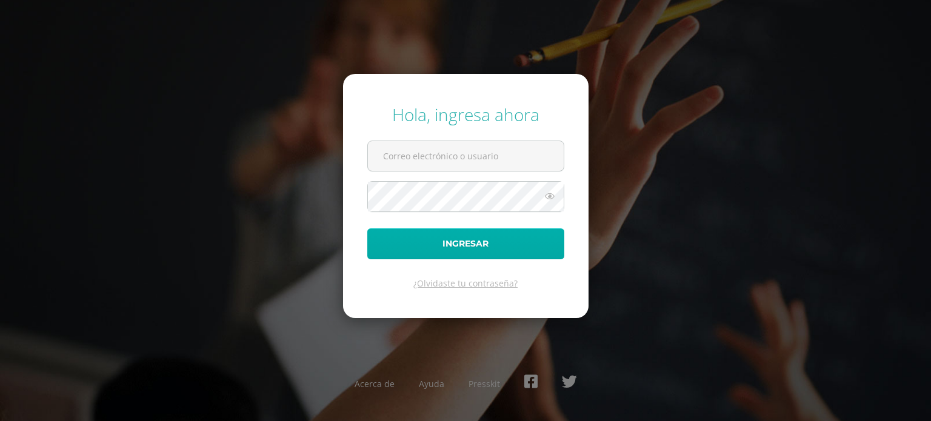
type input "[EMAIL_ADDRESS][DOMAIN_NAME]"
click at [464, 247] on button "Ingresar" at bounding box center [465, 244] width 197 height 31
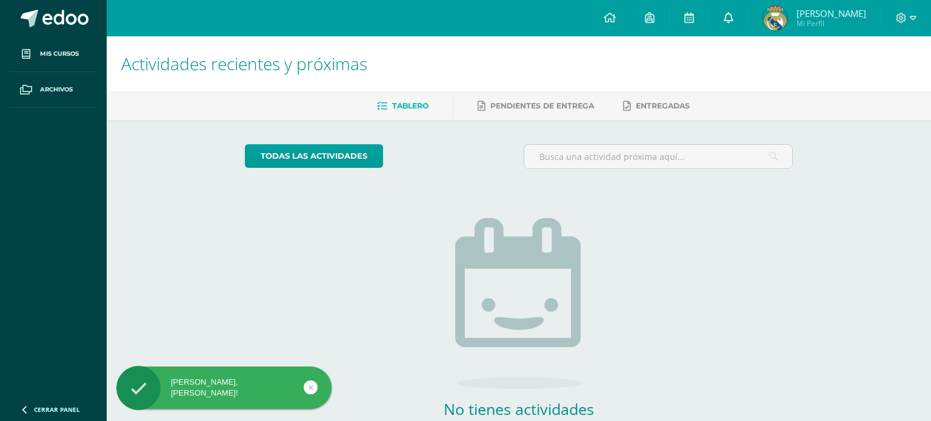
click at [734, 21] on icon at bounding box center [729, 17] width 10 height 11
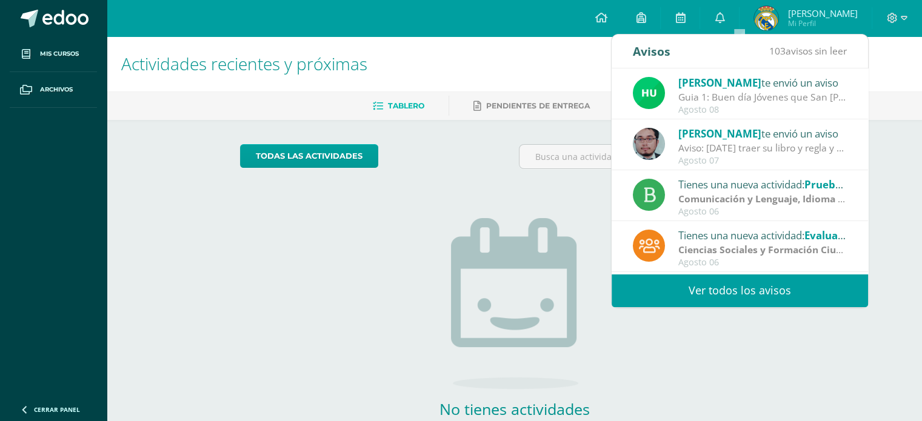
click at [749, 87] on div "Hugo Pirir te envió un aviso" at bounding box center [762, 83] width 169 height 16
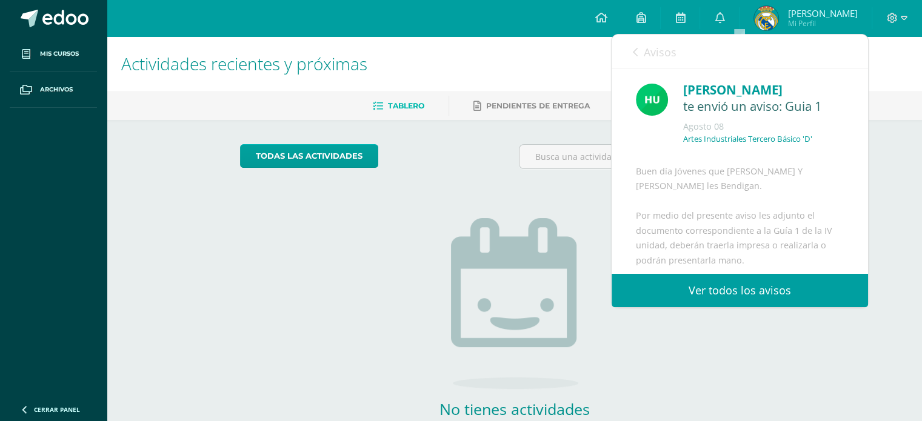
click at [793, 252] on div "Buen día Jóvenes que San Juan Bosco Y María Auxiliadora les Bendigan. Por medio…" at bounding box center [740, 309] width 208 height 291
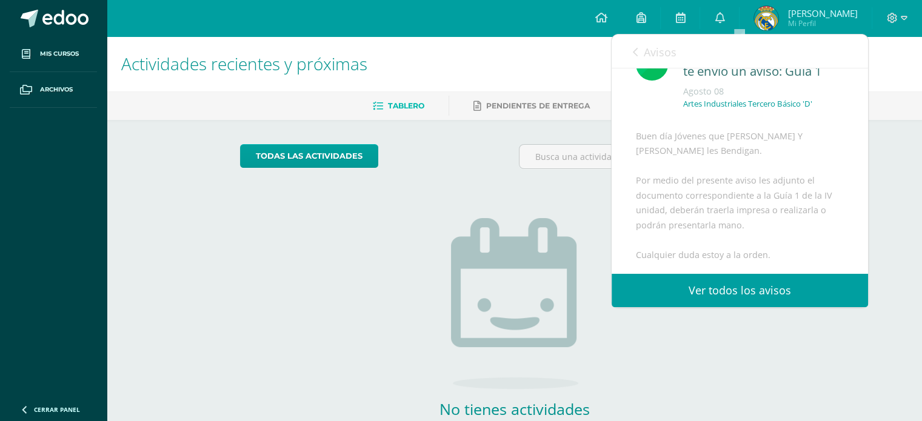
scroll to position [222, 0]
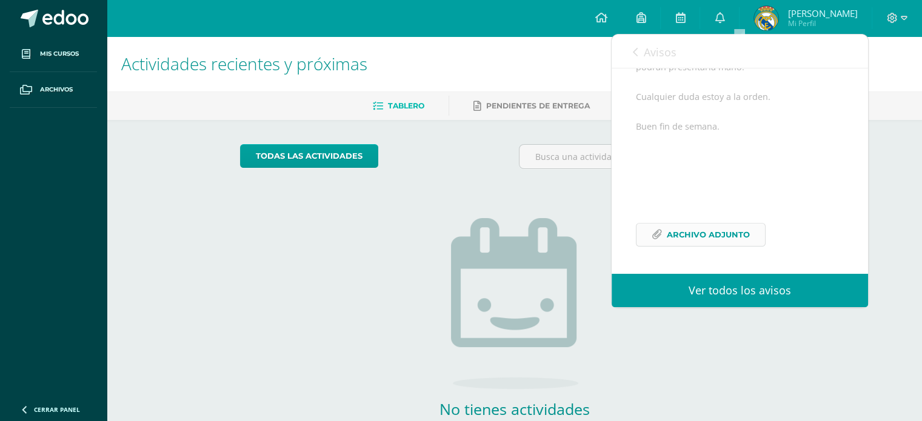
click at [716, 234] on span "Archivo Adjunto" at bounding box center [708, 235] width 83 height 22
